Goal: Task Accomplishment & Management: Manage account settings

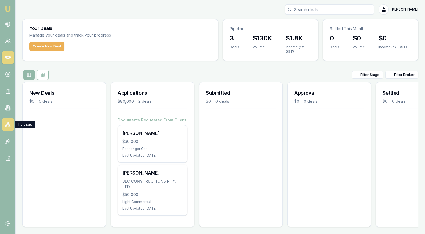
click at [3, 126] on link at bounding box center [8, 125] width 12 height 12
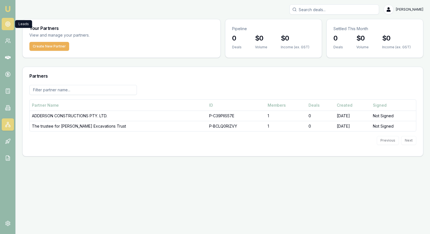
click at [8, 21] on icon at bounding box center [8, 24] width 6 height 6
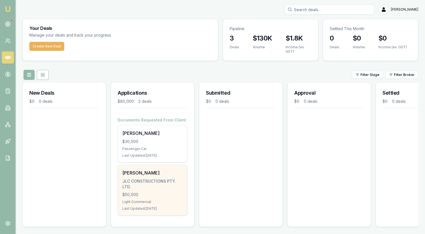
click at [150, 192] on div "$50,000" at bounding box center [152, 195] width 60 height 6
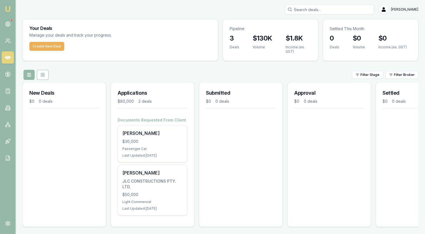
click at [225, 65] on div "Your Deals Manage your deals and track your progress. Create New Deal Pipeline …" at bounding box center [220, 125] width 396 height 213
click at [8, 25] on icon at bounding box center [8, 24] width 6 height 6
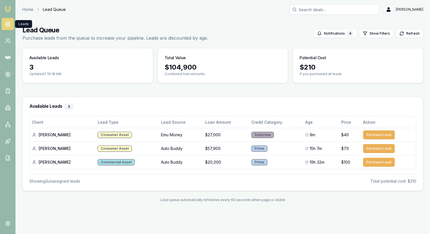
click at [211, 16] on div "Home Lead Queue [PERSON_NAME] Toggle Menu Lead Queue Purchase leads from the qu…" at bounding box center [223, 106] width 414 height 205
click at [6, 143] on icon at bounding box center [8, 142] width 6 height 6
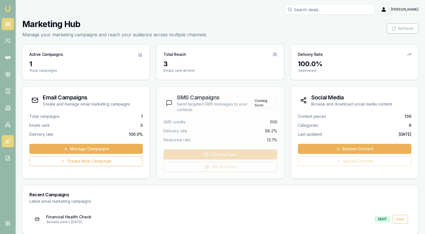
click at [7, 24] on icon at bounding box center [8, 24] width 6 height 6
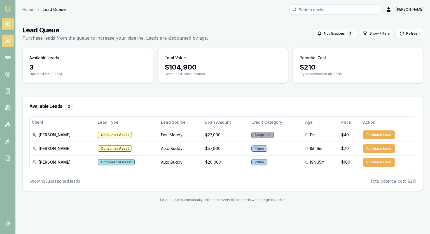
click at [7, 38] on icon at bounding box center [8, 41] width 6 height 6
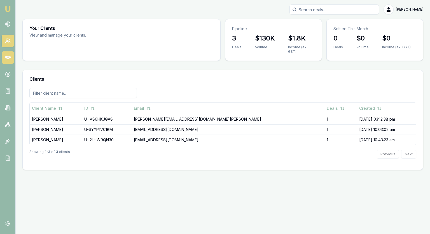
click at [10, 58] on icon at bounding box center [8, 57] width 6 height 3
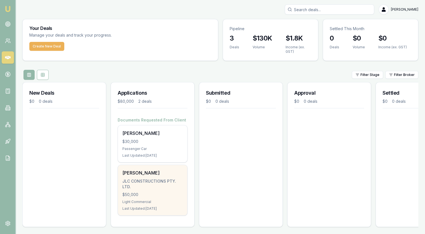
click at [169, 199] on div "Chris Hodder JLC CONSTRUCTIONS PTY. LTD. $50,000 Light Commercial Last Updated:…" at bounding box center [152, 190] width 69 height 50
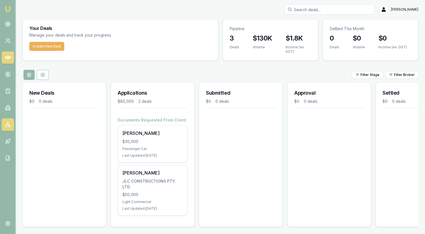
click at [8, 125] on icon at bounding box center [8, 125] width 6 height 6
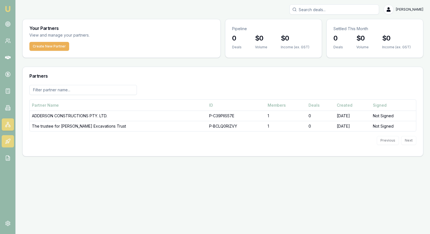
click at [8, 140] on icon at bounding box center [8, 140] width 3 height 3
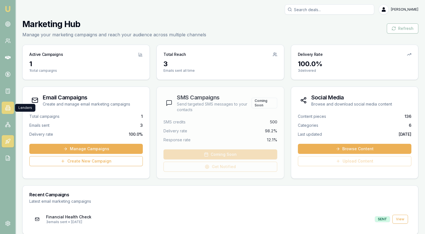
click at [4, 104] on link at bounding box center [8, 108] width 12 height 12
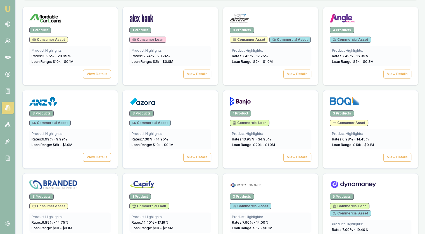
scroll to position [224, 0]
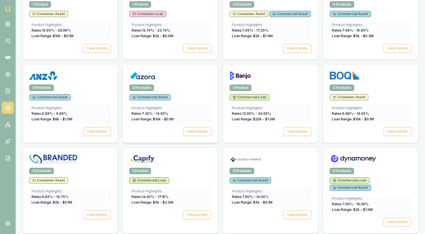
click at [154, 76] on img at bounding box center [142, 75] width 26 height 9
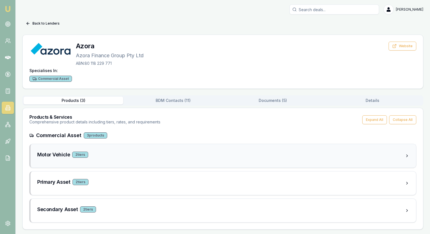
click at [47, 159] on div "Motor Vehicle 2 tier s" at bounding box center [220, 156] width 367 height 10
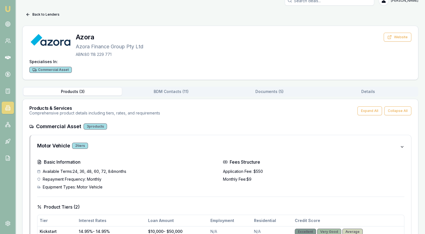
scroll to position [8, 0]
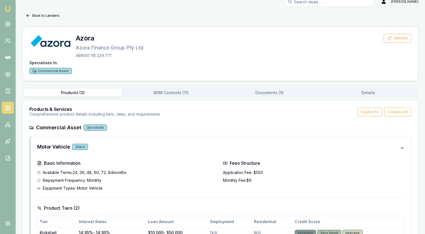
click at [29, 16] on icon at bounding box center [28, 16] width 3 height 0
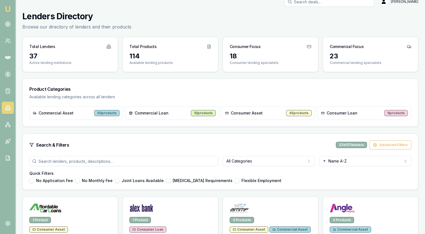
scroll to position [224, 0]
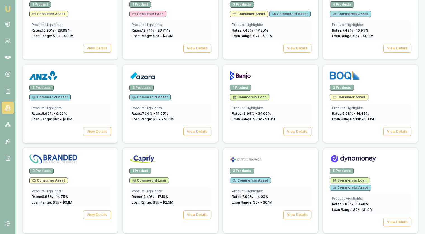
click at [91, 72] on div at bounding box center [70, 76] width 82 height 11
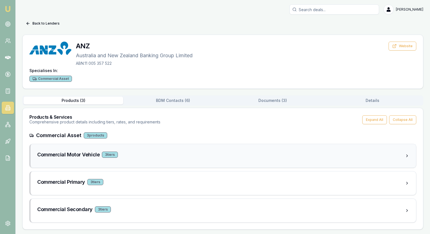
click at [60, 159] on div "Commercial Motor Vehicle 3 tier s" at bounding box center [220, 156] width 367 height 10
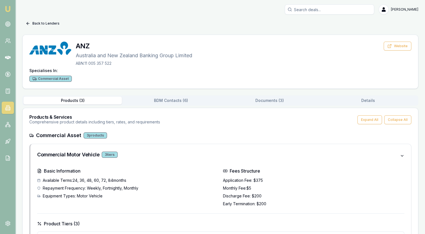
click at [30, 21] on button "Back to Lenders" at bounding box center [42, 23] width 41 height 9
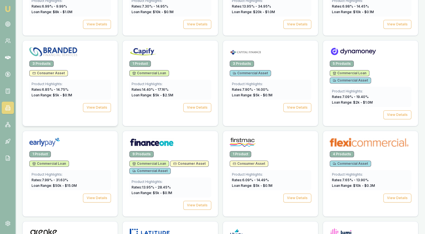
scroll to position [336, 0]
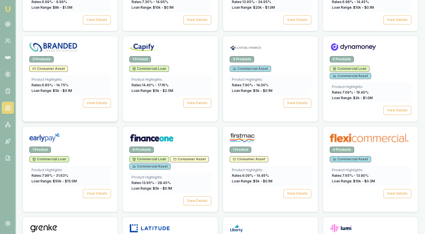
click at [75, 60] on div "3 Products" at bounding box center [70, 59] width 82 height 6
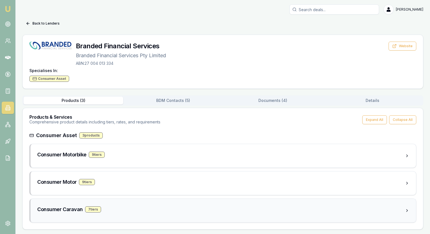
click at [67, 210] on h3 "Consumer Caravan" at bounding box center [60, 210] width 46 height 8
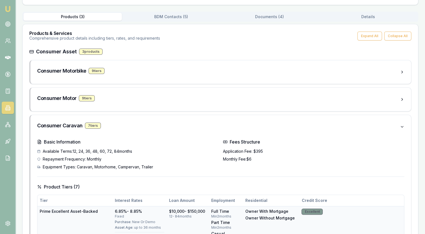
scroll to position [28, 0]
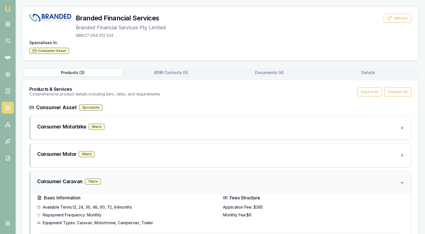
click at [55, 184] on h3 "Consumer Caravan" at bounding box center [60, 182] width 46 height 8
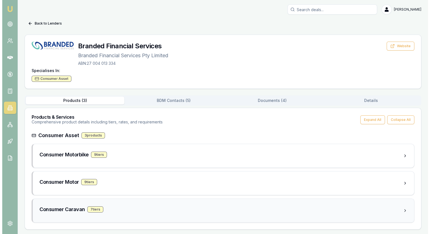
scroll to position [0, 0]
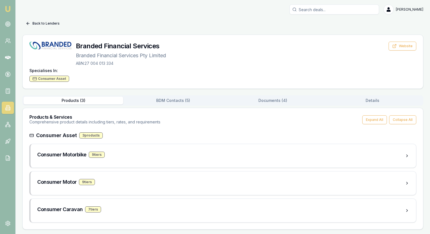
click at [28, 23] on icon at bounding box center [28, 23] width 3 height 0
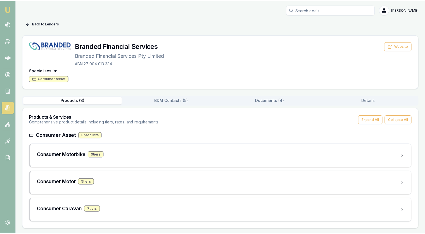
scroll to position [336, 0]
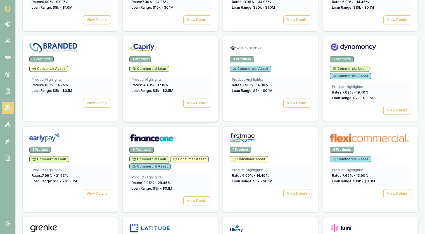
click at [198, 50] on div at bounding box center [170, 48] width 82 height 11
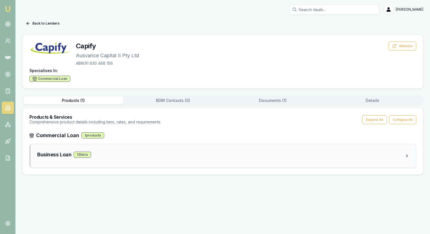
click at [55, 154] on h3 "Business Loan" at bounding box center [54, 155] width 34 height 8
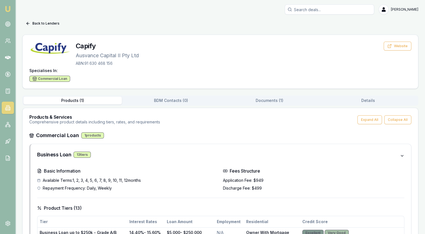
click at [27, 22] on icon at bounding box center [28, 23] width 4 height 4
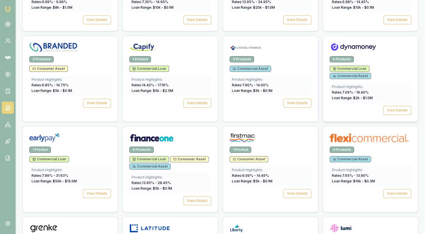
click at [387, 53] on div at bounding box center [370, 46] width 95 height 20
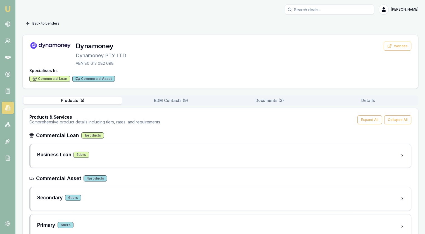
click at [32, 25] on button "Back to Lenders" at bounding box center [42, 23] width 41 height 9
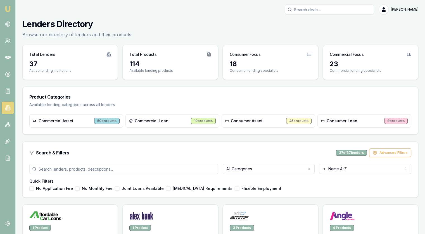
scroll to position [336, 0]
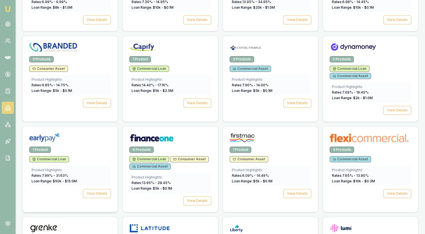
click at [84, 147] on div "1 Product" at bounding box center [70, 150] width 82 height 6
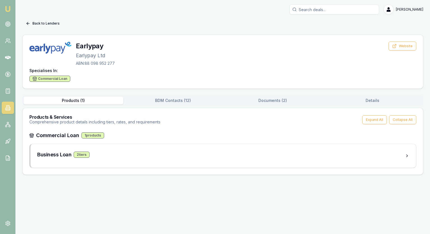
click at [32, 24] on button "Back to Lenders" at bounding box center [42, 23] width 41 height 9
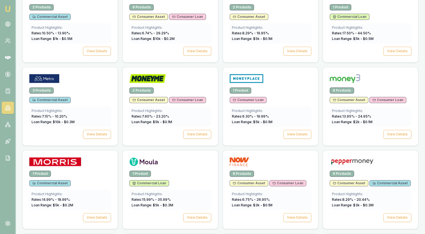
scroll to position [587, 0]
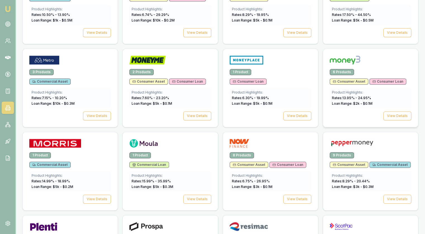
click at [395, 56] on div at bounding box center [371, 61] width 82 height 11
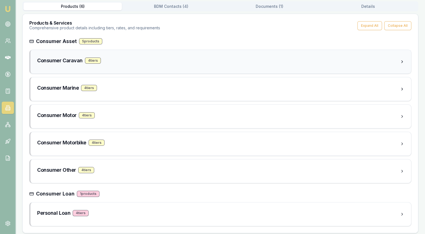
scroll to position [97, 0]
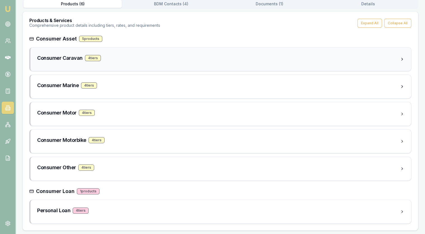
click at [59, 57] on h3 "Consumer Caravan" at bounding box center [60, 58] width 46 height 8
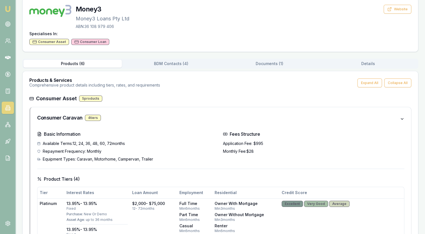
scroll to position [13, 0]
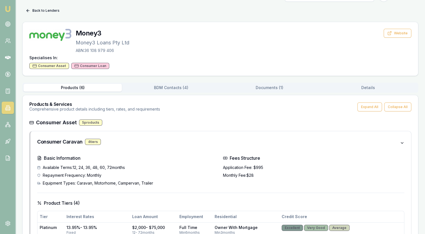
click at [32, 11] on button "Back to Lenders" at bounding box center [42, 10] width 41 height 9
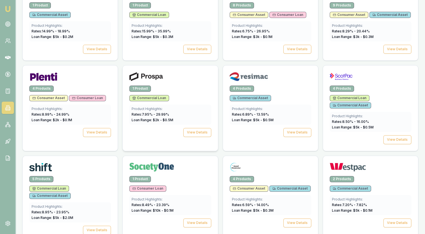
scroll to position [755, 0]
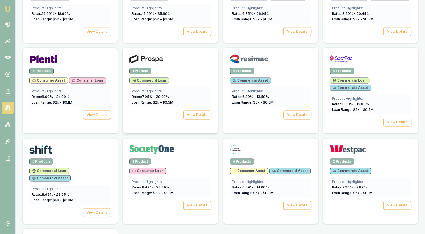
click at [170, 55] on div at bounding box center [170, 60] width 82 height 11
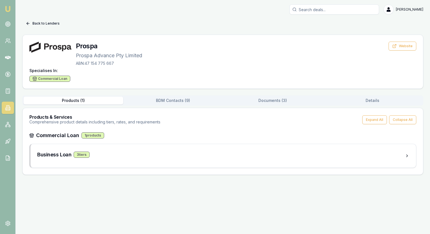
click at [28, 21] on icon at bounding box center [28, 23] width 4 height 4
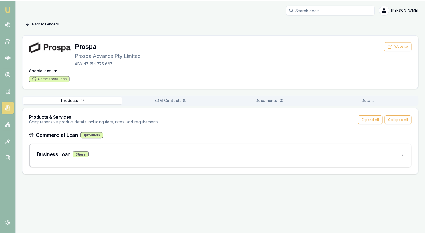
scroll to position [755, 0]
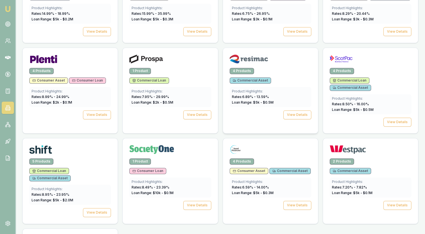
click at [303, 68] on div "4 Products" at bounding box center [271, 71] width 82 height 6
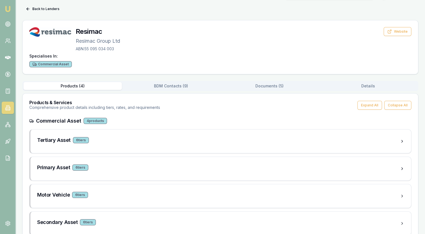
scroll to position [27, 0]
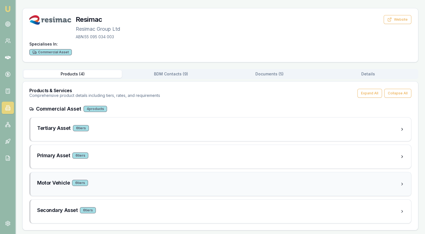
click at [48, 183] on h3 "Motor Vehicle" at bounding box center [53, 183] width 33 height 8
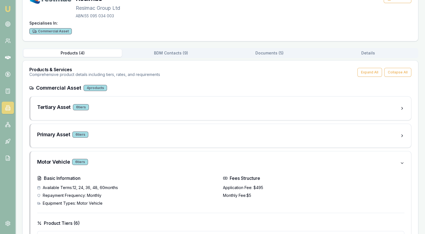
scroll to position [0, 0]
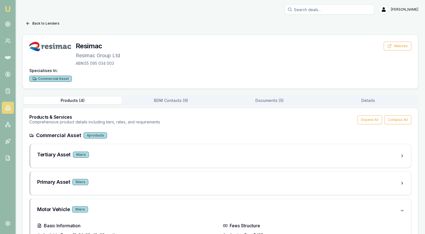
click at [28, 22] on icon at bounding box center [28, 23] width 4 height 4
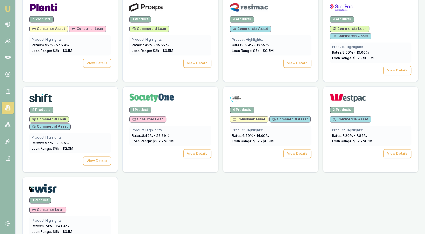
scroll to position [527, 0]
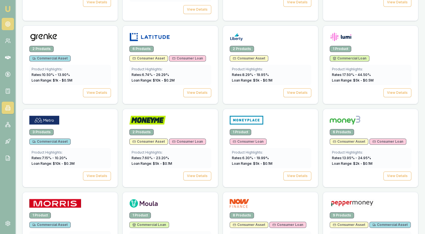
click at [4, 24] on link at bounding box center [8, 24] width 12 height 12
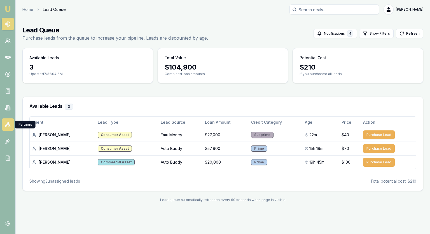
click at [7, 121] on link at bounding box center [8, 125] width 12 height 12
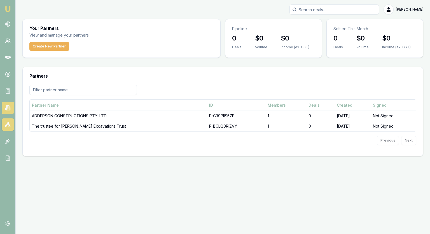
click at [7, 108] on icon at bounding box center [8, 108] width 6 height 6
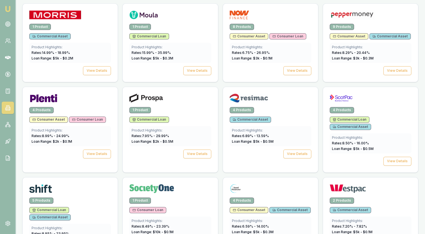
scroll to position [727, 0]
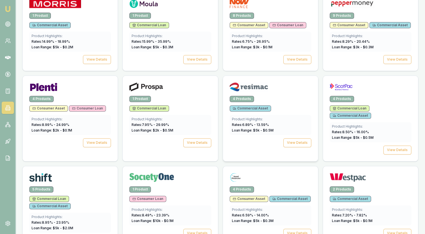
click at [298, 96] on div "4 Products" at bounding box center [271, 99] width 82 height 6
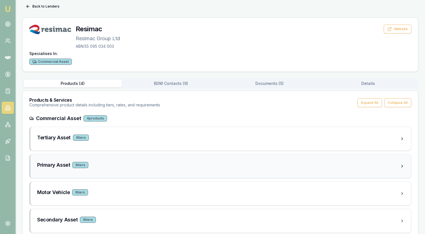
scroll to position [27, 0]
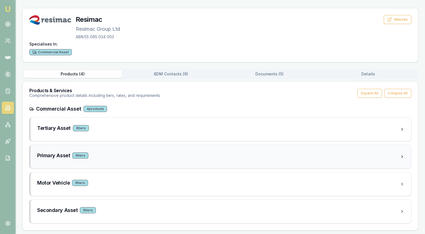
click at [94, 158] on div "Primary Asset 6 tier s" at bounding box center [218, 156] width 363 height 8
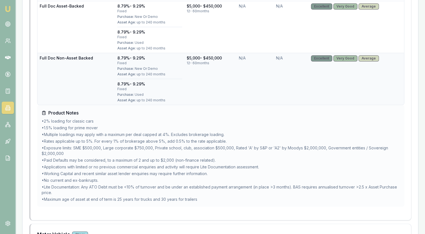
scroll to position [521, 0]
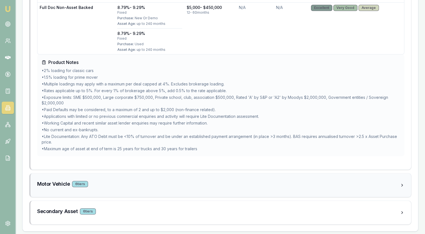
click at [51, 178] on div "Motor Vehicle 6 tier s" at bounding box center [220, 185] width 381 height 23
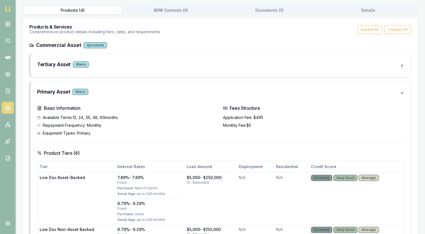
scroll to position [0, 0]
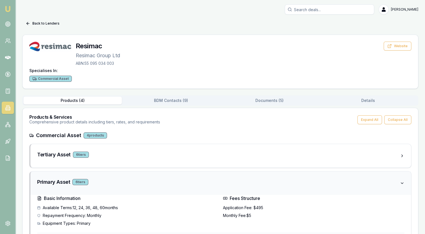
click at [45, 181] on h3 "Primary Asset" at bounding box center [53, 182] width 33 height 8
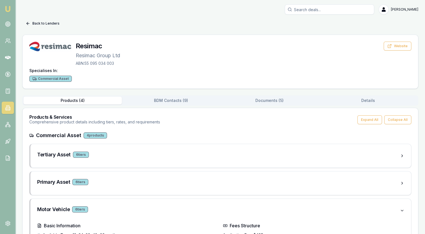
click at [34, 23] on button "Back to Lenders" at bounding box center [42, 23] width 41 height 9
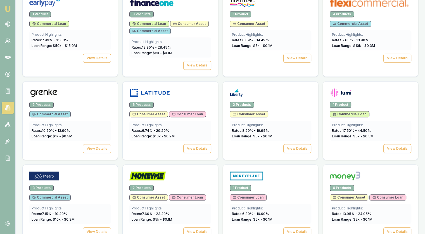
scroll to position [247, 0]
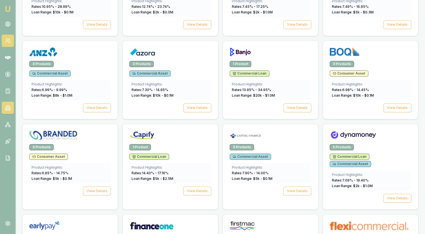
click at [6, 37] on link at bounding box center [8, 41] width 12 height 12
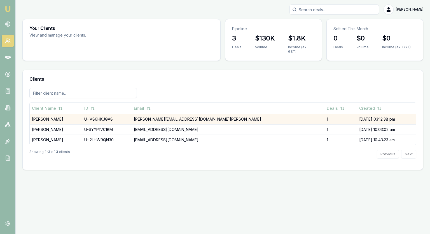
click at [46, 120] on td "[PERSON_NAME]" at bounding box center [56, 119] width 52 height 10
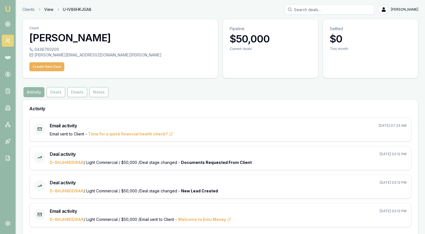
click at [49, 8] on link "View" at bounding box center [48, 10] width 9 height 6
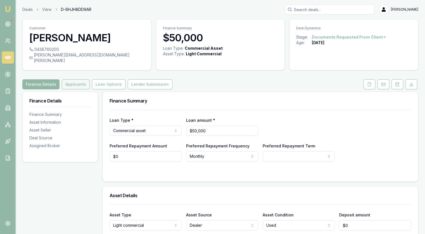
click at [69, 80] on button "Applicants" at bounding box center [76, 84] width 28 height 10
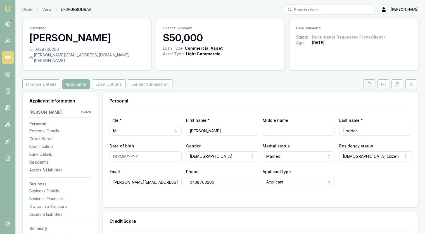
click at [369, 82] on icon at bounding box center [369, 84] width 4 height 4
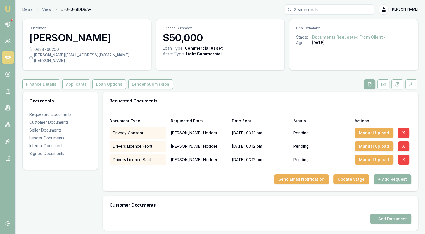
click at [395, 174] on button "+ Add Request" at bounding box center [393, 179] width 38 height 10
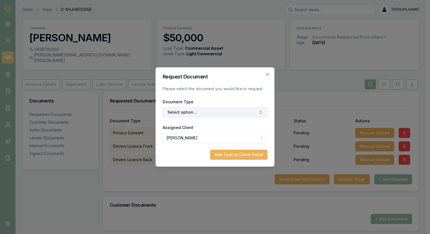
click at [227, 112] on button "Select option..." at bounding box center [214, 112] width 105 height 10
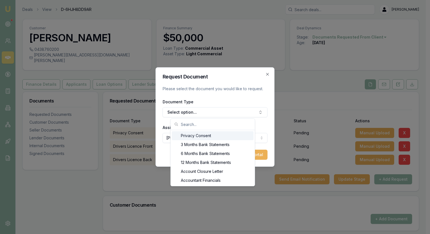
click at [269, 123] on div "Request Document Please select the document you would like to request. Document…" at bounding box center [214, 117] width 119 height 100
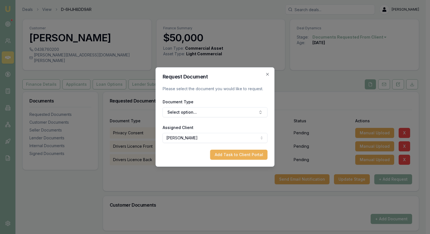
click at [256, 138] on body "Emu Broker Deals View D-6HJH8DD9AR Jonathan Myers Toggle Menu Customer Chris Ho…" at bounding box center [212, 117] width 425 height 234
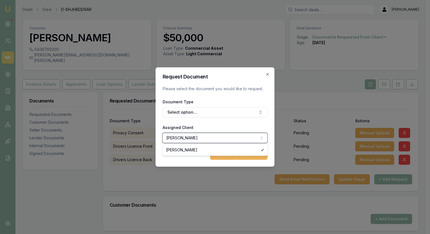
click at [255, 138] on body "Emu Broker Deals View D-6HJH8DD9AR Jonathan Myers Toggle Menu Customer Chris Ho…" at bounding box center [212, 117] width 425 height 234
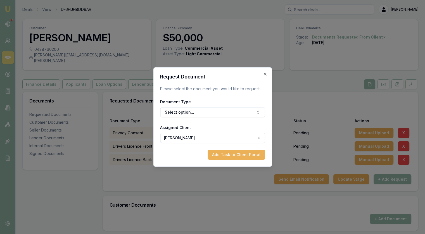
click at [265, 74] on icon "button" at bounding box center [265, 74] width 3 height 3
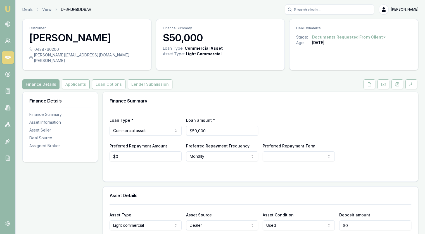
click at [363, 81] on link at bounding box center [370, 84] width 14 height 10
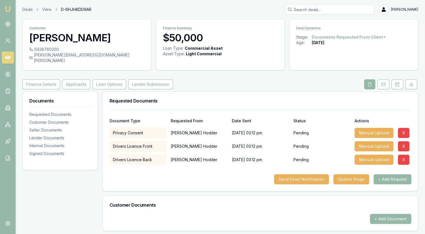
click at [4, 59] on link at bounding box center [8, 57] width 12 height 12
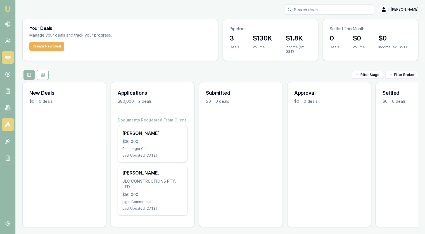
click at [9, 128] on link at bounding box center [8, 125] width 12 height 12
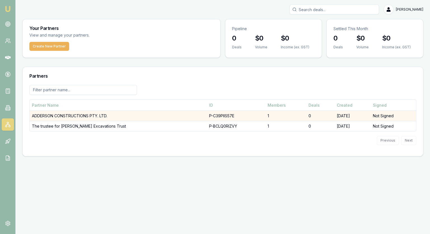
click at [93, 114] on td "ADDERSON CONSTRUCTIONS PTY. LTD." at bounding box center [118, 116] width 177 height 10
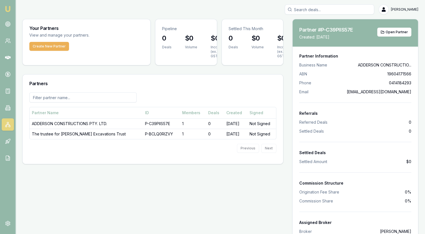
click at [285, 70] on main "Your Partners View and manage your partners. Create New Partner Pipeline 0 Deal…" at bounding box center [221, 136] width 410 height 234
click at [7, 20] on link at bounding box center [8, 24] width 12 height 12
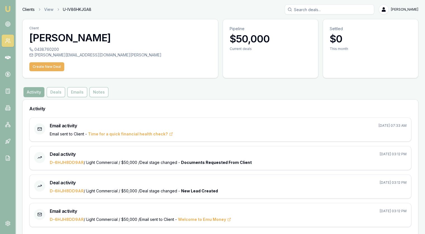
click at [24, 7] on link "Clients" at bounding box center [28, 10] width 12 height 6
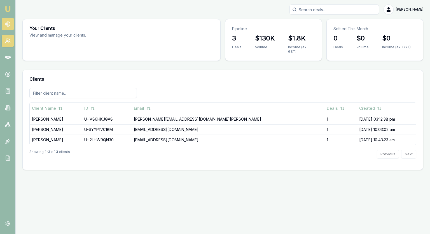
click at [4, 23] on link at bounding box center [8, 24] width 12 height 12
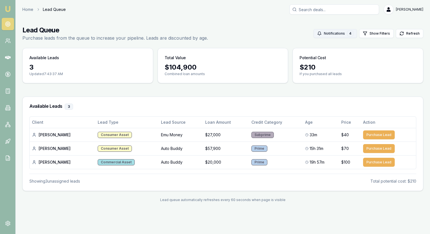
click at [338, 32] on button "Notifications 4" at bounding box center [334, 33] width 43 height 9
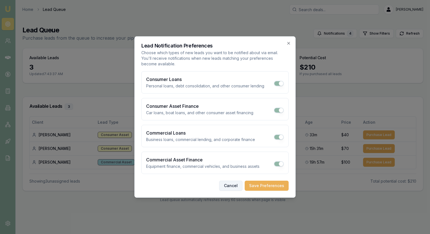
click at [230, 186] on button "Cancel" at bounding box center [230, 186] width 23 height 10
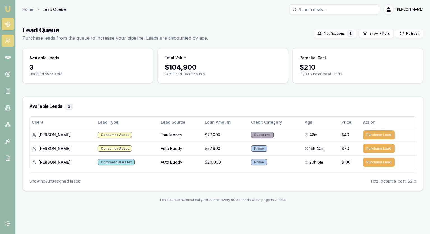
click at [4, 43] on link at bounding box center [8, 41] width 12 height 12
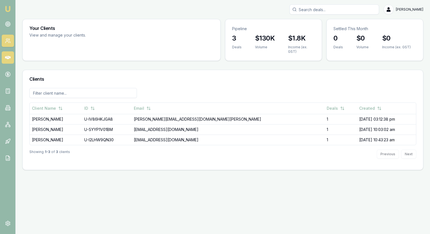
click at [9, 55] on icon at bounding box center [8, 58] width 6 height 6
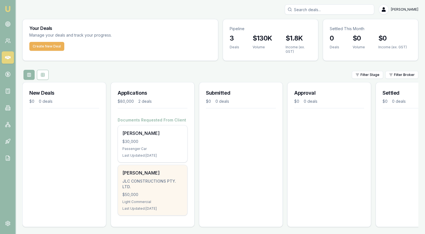
click at [158, 200] on div "Light Commercial" at bounding box center [152, 202] width 60 height 4
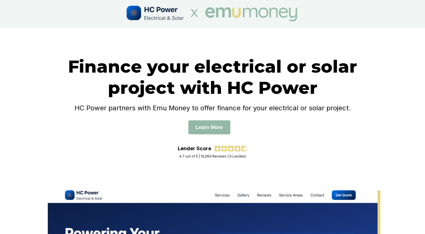
click at [255, 46] on div "Finance your electrical or solar project with HC Power HC Power partners with E…" at bounding box center [212, 108] width 425 height 160
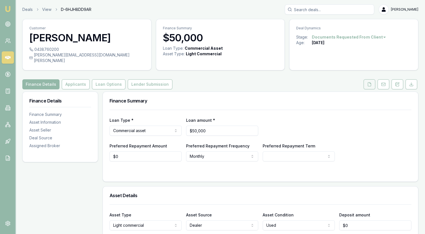
click at [372, 82] on icon at bounding box center [369, 84] width 4 height 4
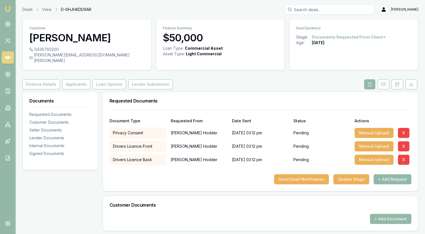
click at [8, 6] on img at bounding box center [7, 9] width 7 height 7
